Goal: Check status: Check status

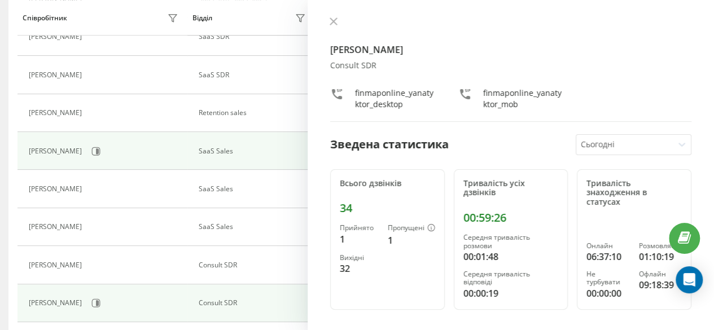
scroll to position [451, 0]
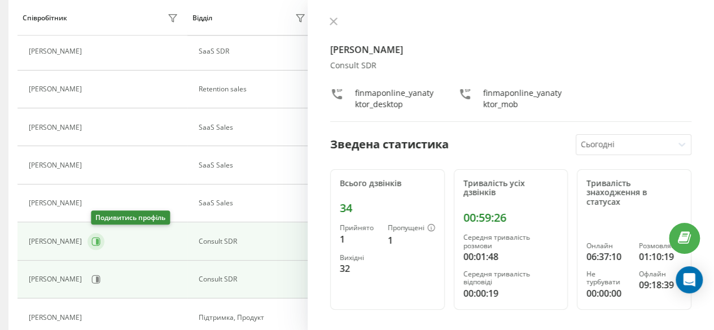
click at [99, 240] on icon at bounding box center [97, 242] width 3 height 6
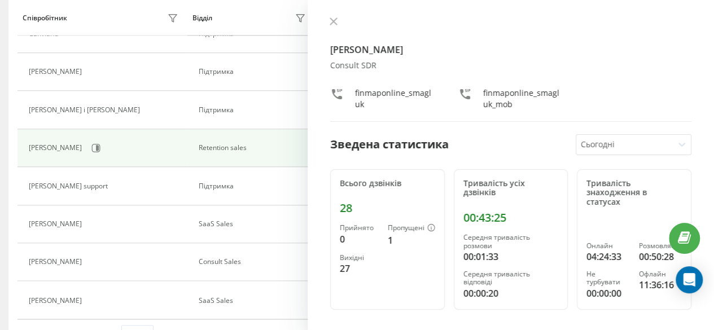
scroll to position [799, 0]
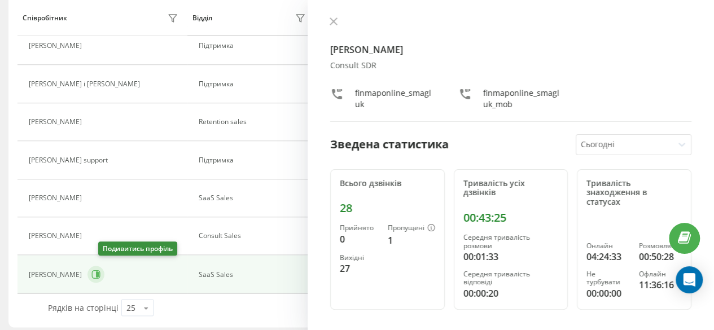
click at [104, 266] on button at bounding box center [95, 274] width 17 height 17
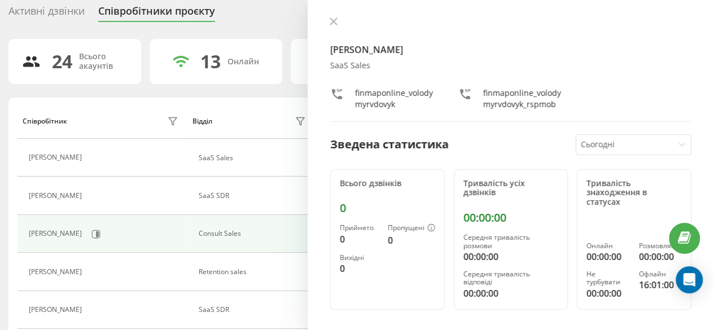
scroll to position [113, 0]
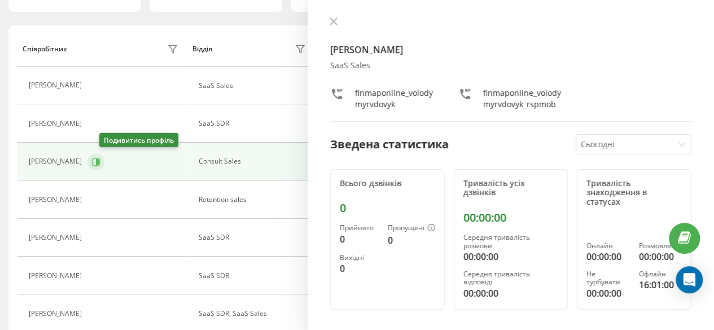
click at [99, 163] on icon at bounding box center [97, 162] width 3 height 6
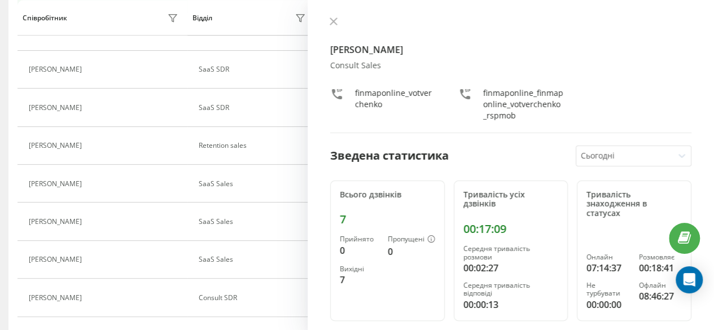
scroll to position [397, 0]
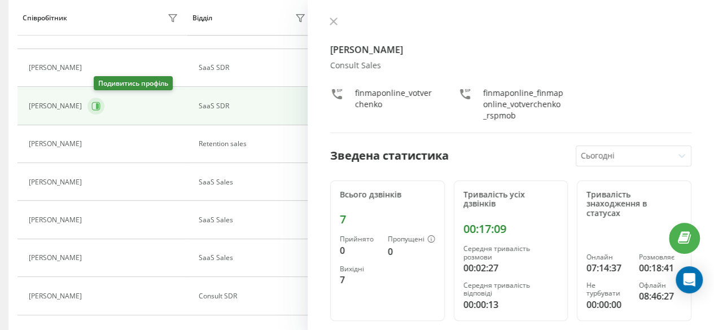
click at [100, 107] on icon at bounding box center [96, 106] width 8 height 8
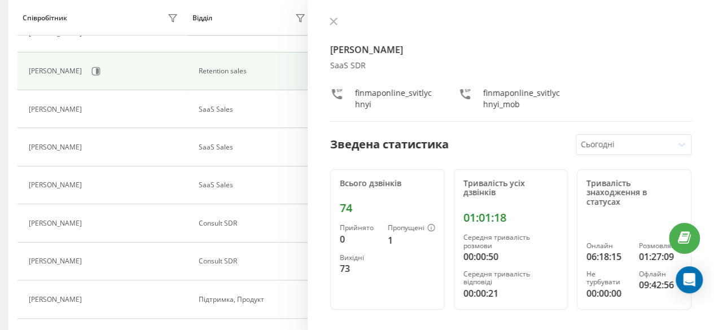
scroll to position [470, 0]
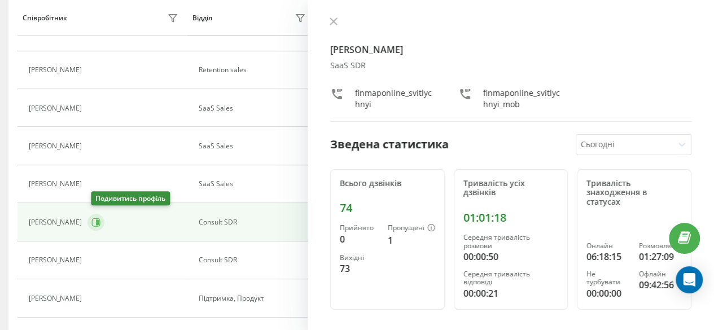
click at [99, 219] on icon at bounding box center [97, 222] width 3 height 6
